Goal: Transaction & Acquisition: Download file/media

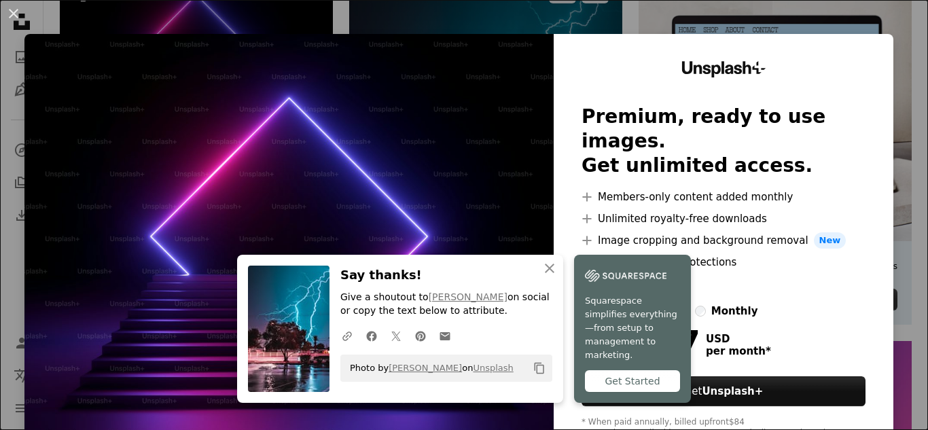
scroll to position [46, 0]
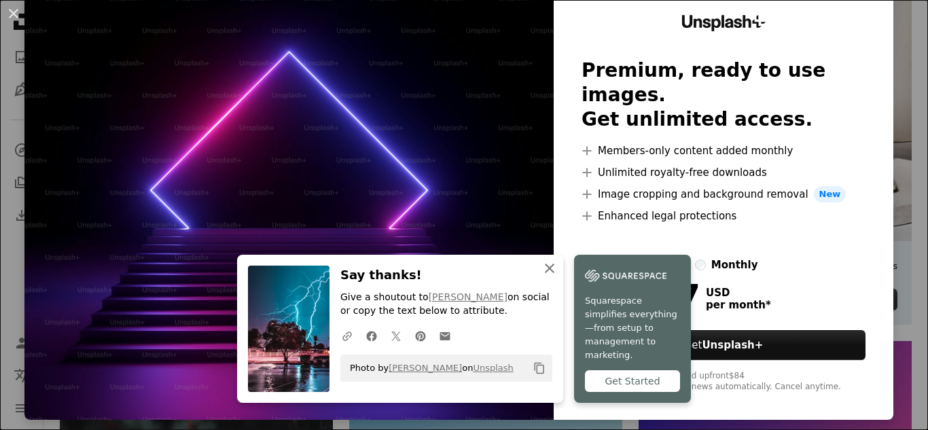
click at [550, 272] on icon "An X shape" at bounding box center [549, 268] width 16 height 16
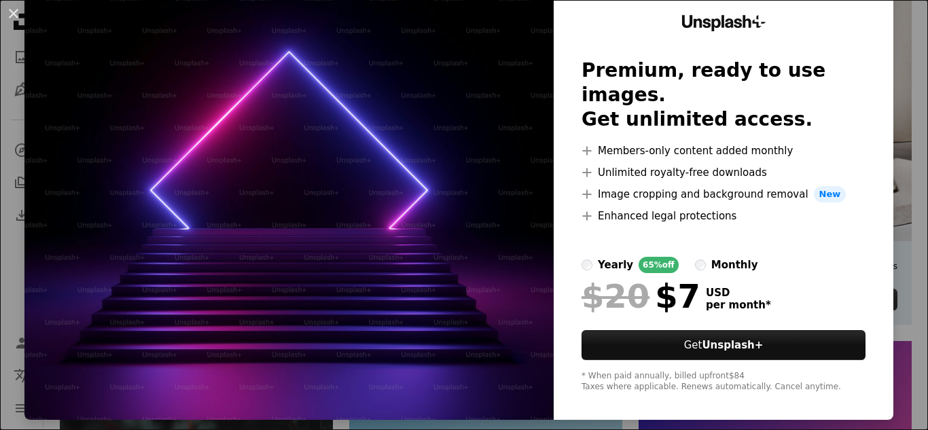
scroll to position [0, 0]
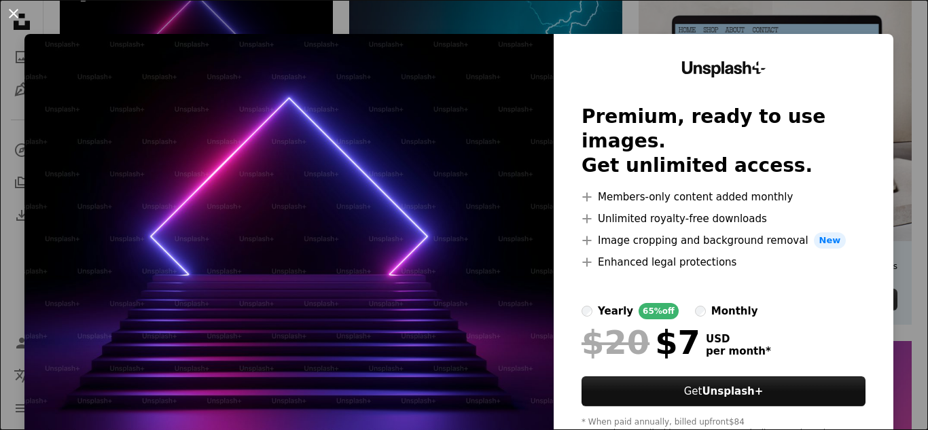
click at [5, 11] on button "An X shape" at bounding box center [13, 13] width 16 height 16
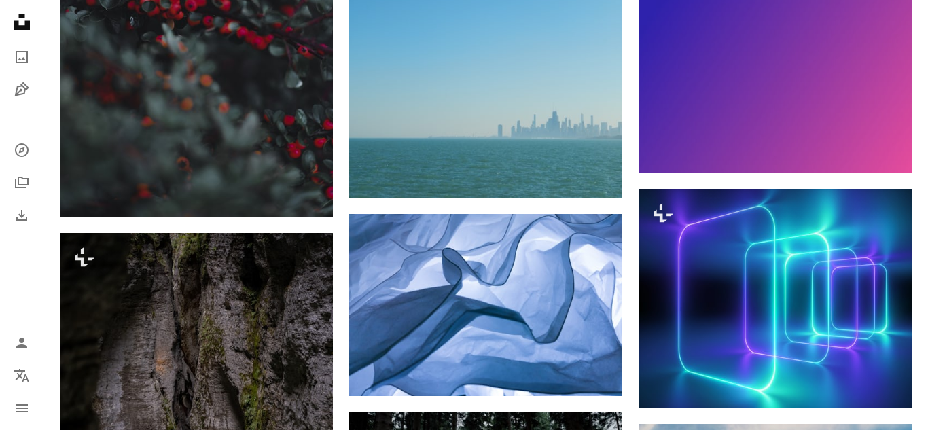
scroll to position [698, 0]
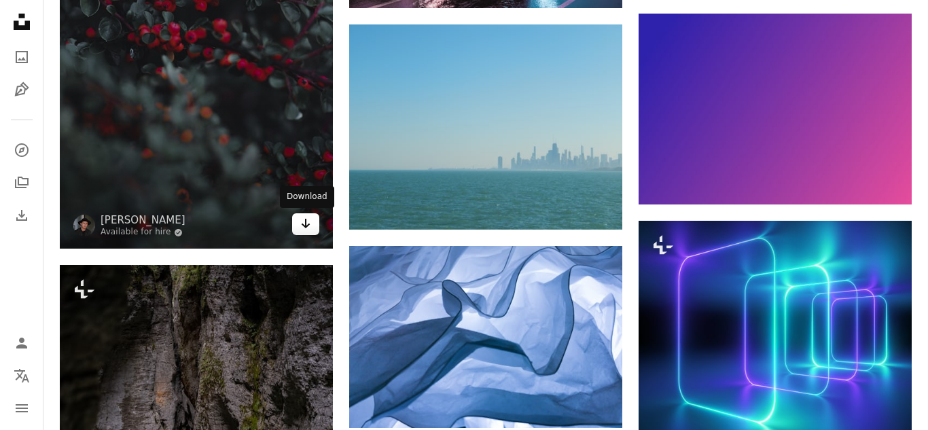
click at [311, 220] on link "Arrow pointing down" at bounding box center [305, 224] width 27 height 22
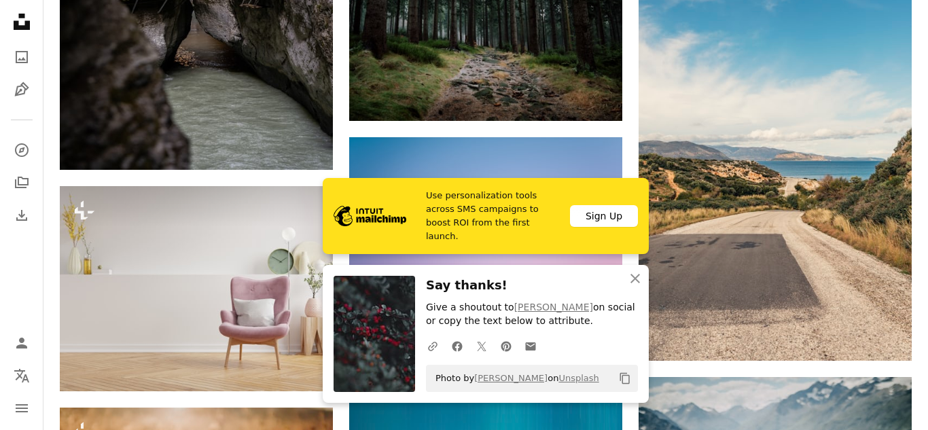
scroll to position [1207, 0]
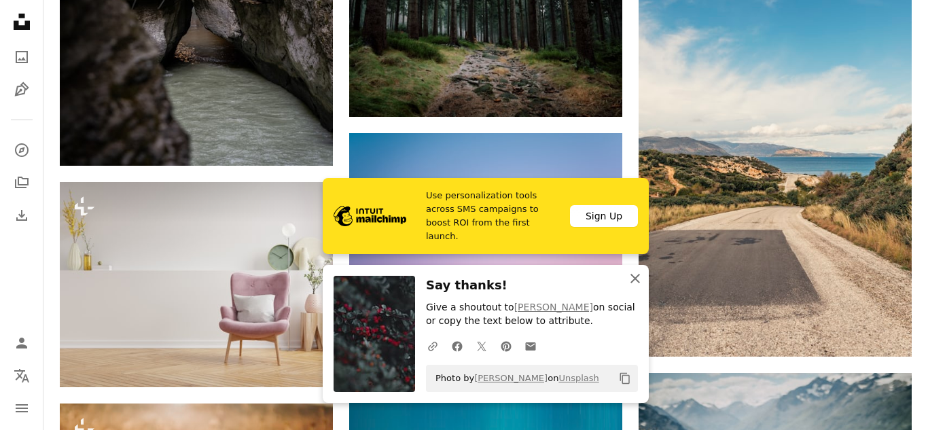
click at [636, 281] on icon "An X shape" at bounding box center [635, 278] width 16 height 16
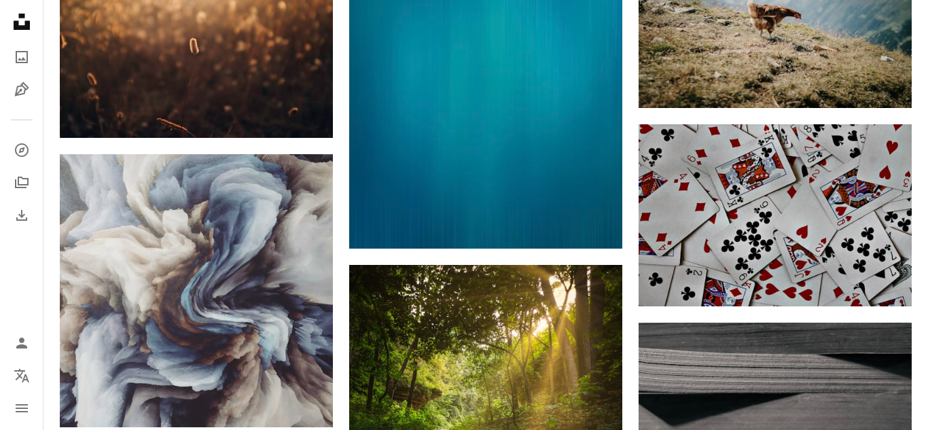
scroll to position [1700, 0]
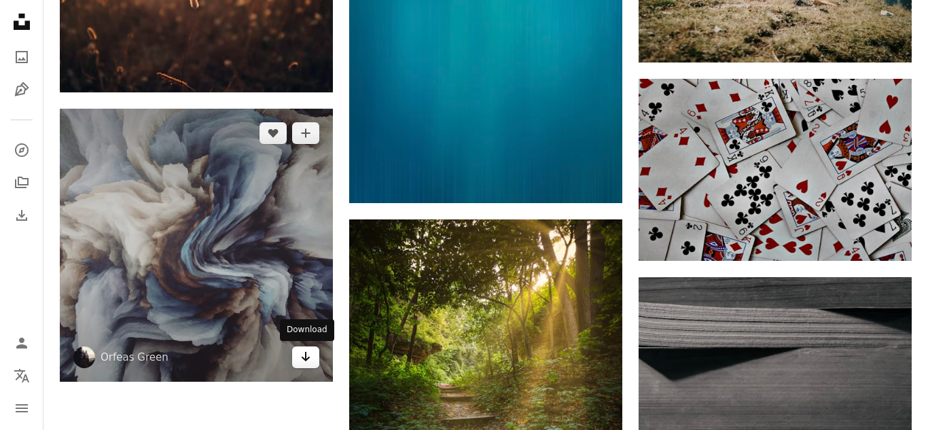
click at [310, 357] on icon "Arrow pointing down" at bounding box center [305, 356] width 11 height 16
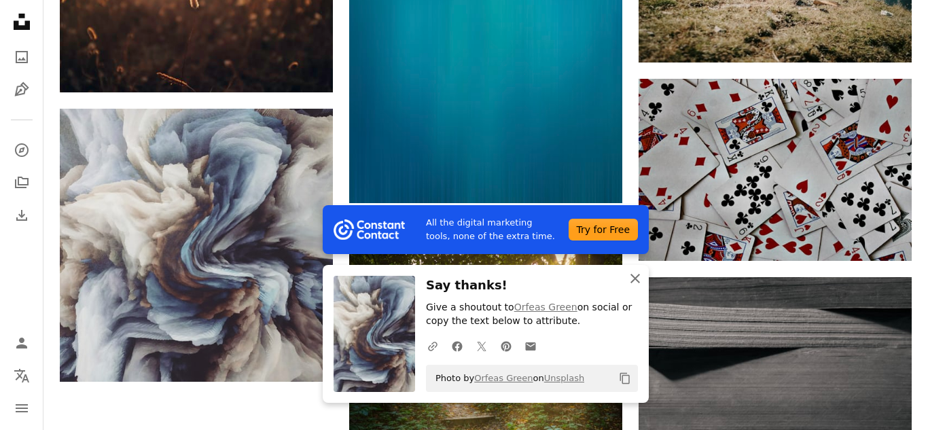
click at [634, 276] on icon "An X shape" at bounding box center [635, 278] width 16 height 16
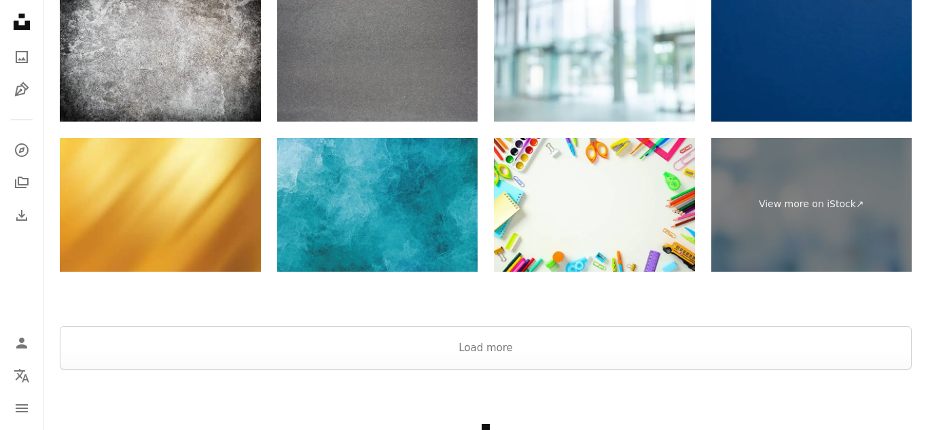
scroll to position [2698, 0]
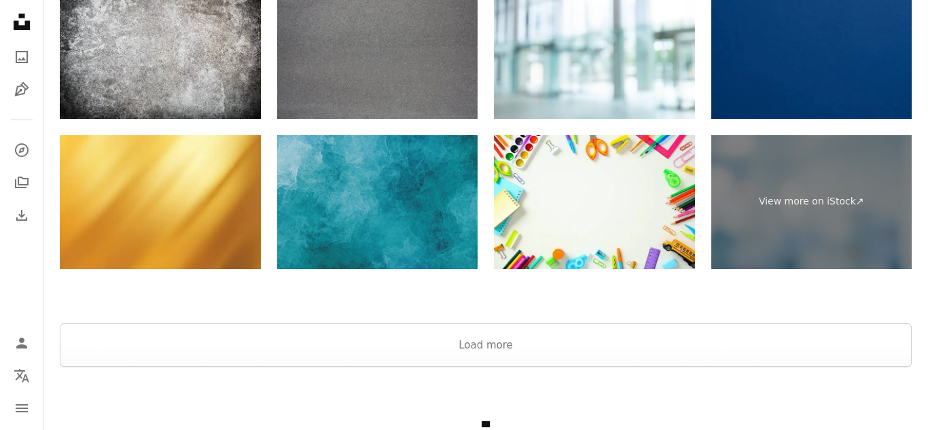
click at [356, 190] on img at bounding box center [377, 202] width 201 height 134
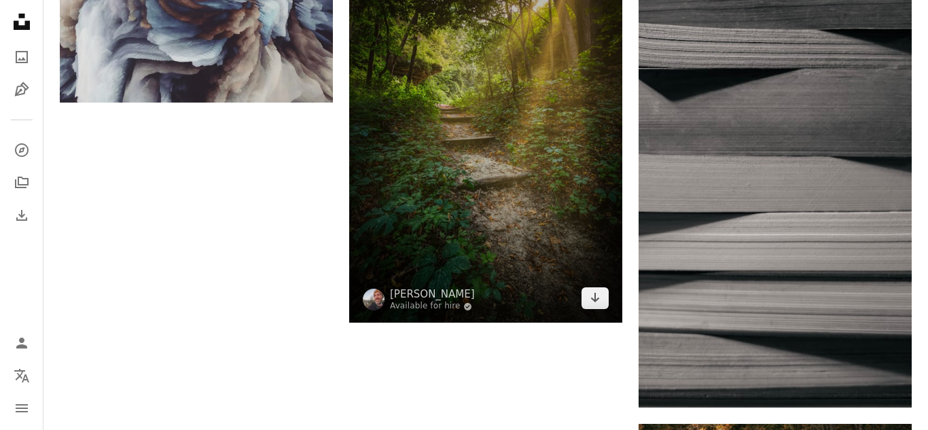
scroll to position [1966, 0]
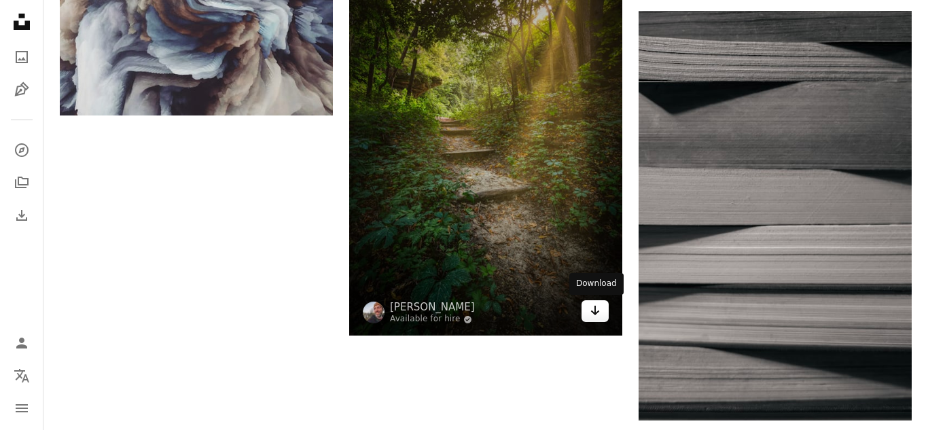
click at [592, 312] on icon "Arrow pointing down" at bounding box center [595, 310] width 11 height 16
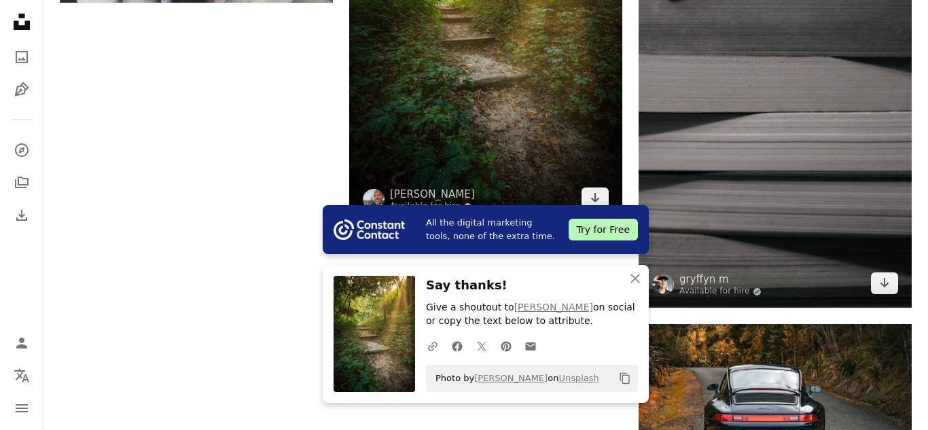
scroll to position [2088, 0]
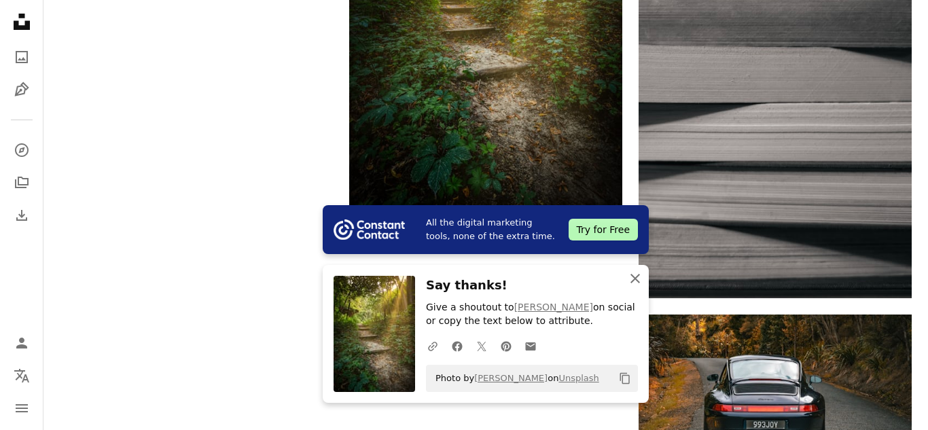
click at [638, 281] on icon "button" at bounding box center [635, 279] width 10 height 10
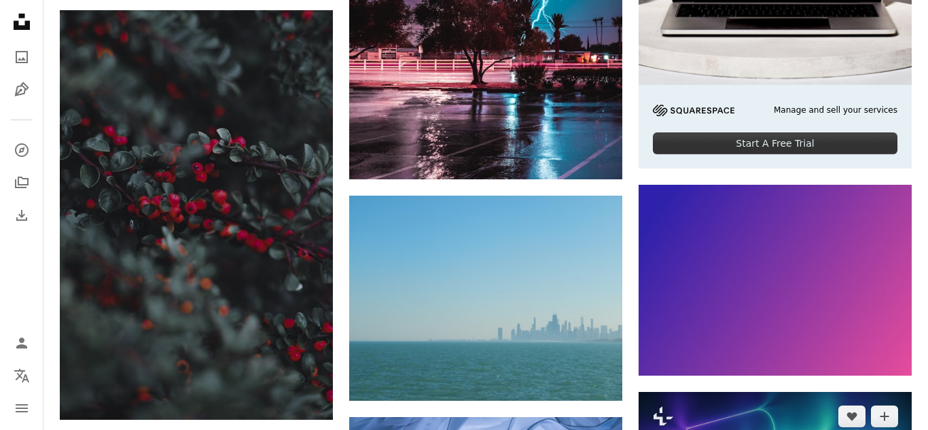
scroll to position [524, 0]
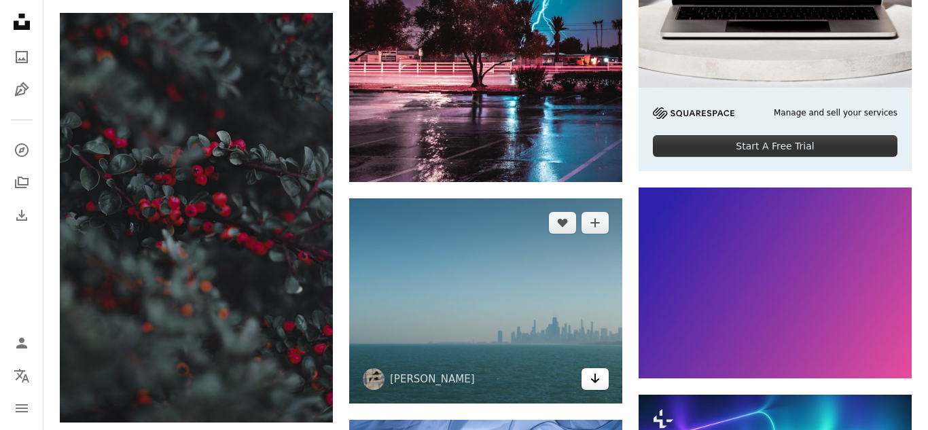
click at [592, 382] on icon "Arrow pointing down" at bounding box center [595, 378] width 11 height 16
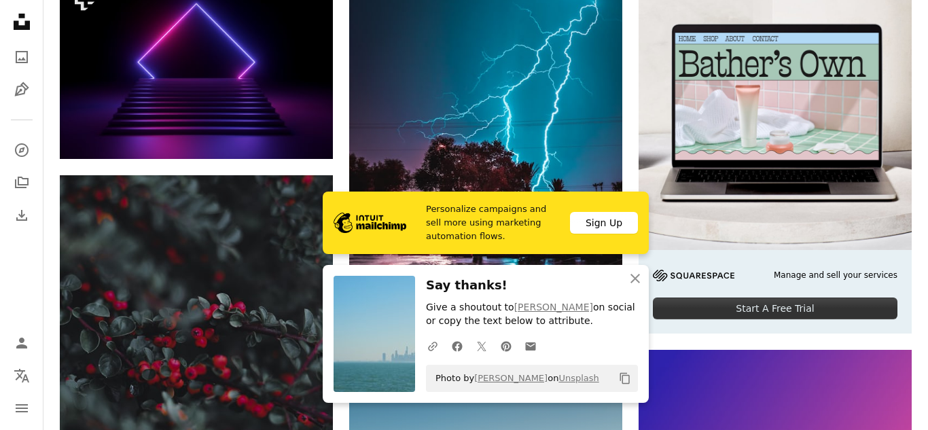
scroll to position [361, 0]
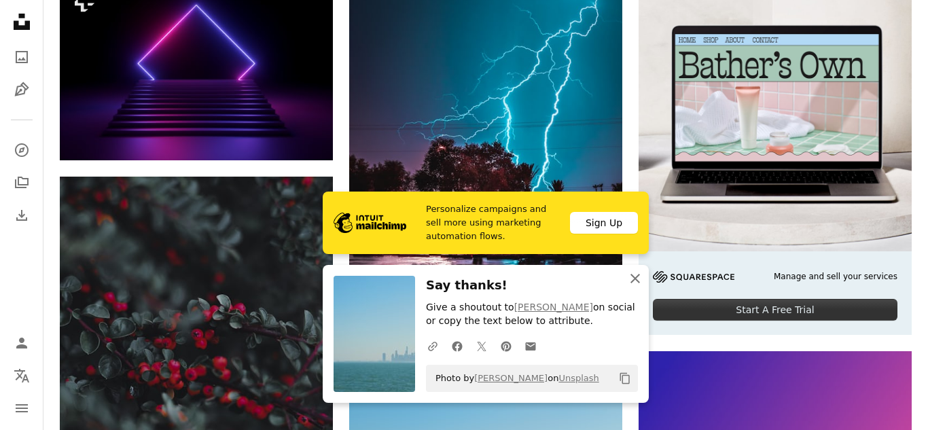
click at [636, 275] on icon "An X shape" at bounding box center [635, 278] width 16 height 16
